Goal: Navigation & Orientation: Go to known website

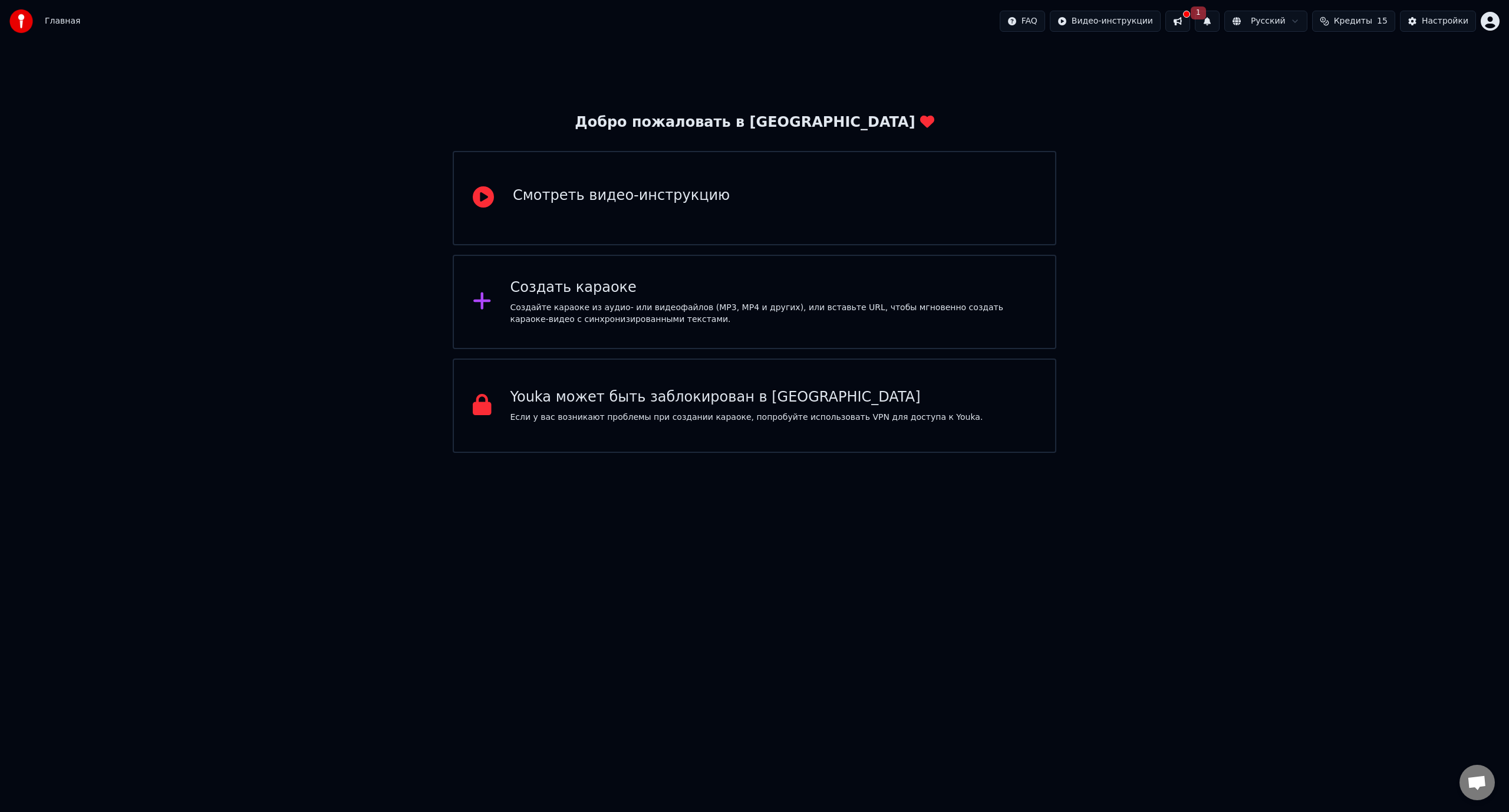
click at [1210, 332] on div "Добро пожаловать в Youka Смотреть видео-инструкцию Создать караоке Создайте кар…" at bounding box center [754, 247] width 1509 height 410
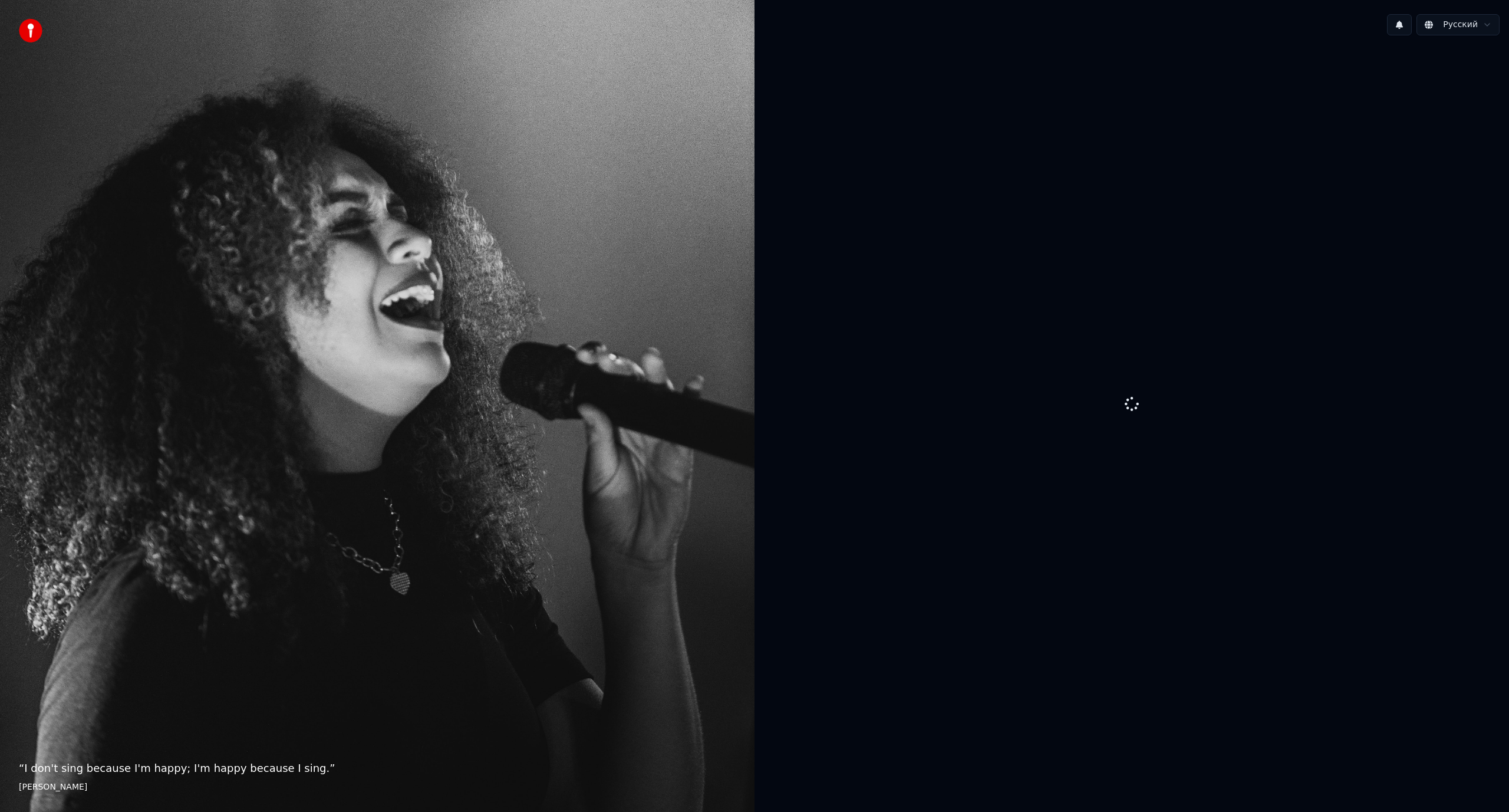
drag, startPoint x: 1135, startPoint y: 603, endPoint x: 1094, endPoint y: 628, distance: 48.0
click at [1135, 604] on div at bounding box center [1131, 405] width 754 height 720
